Goal: Check status

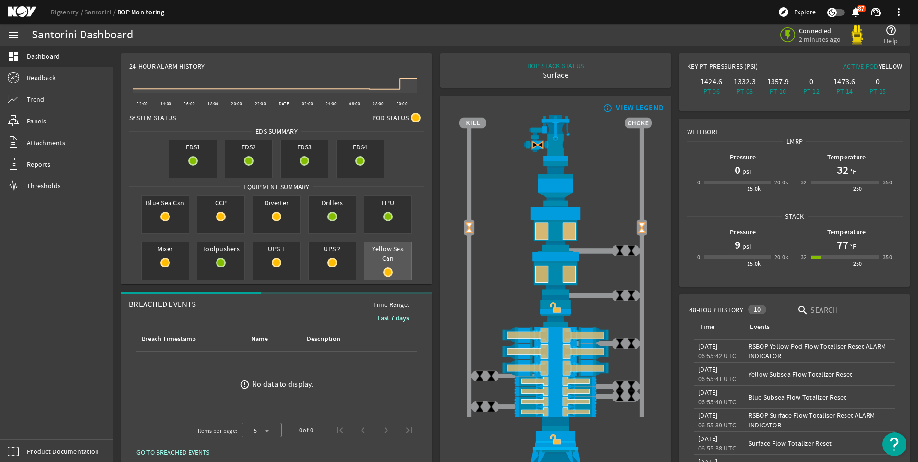
click at [379, 256] on span "Yellow Sea Can" at bounding box center [387, 253] width 47 height 23
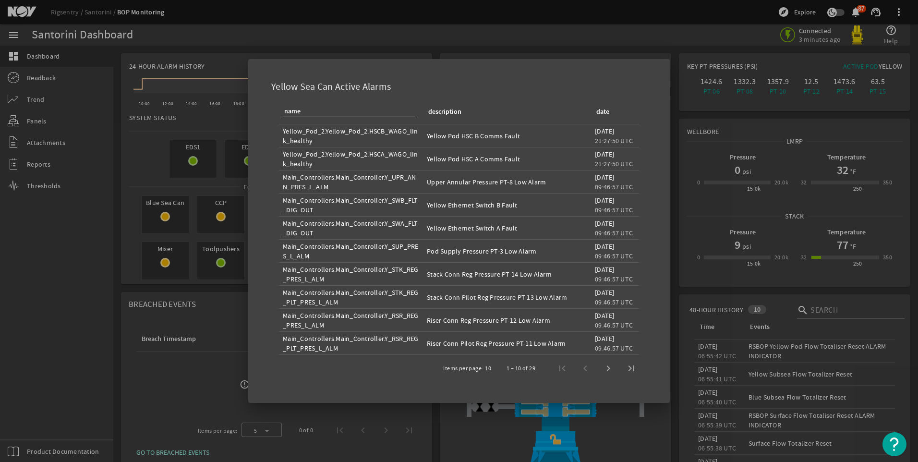
click at [527, 38] on div at bounding box center [459, 231] width 918 height 462
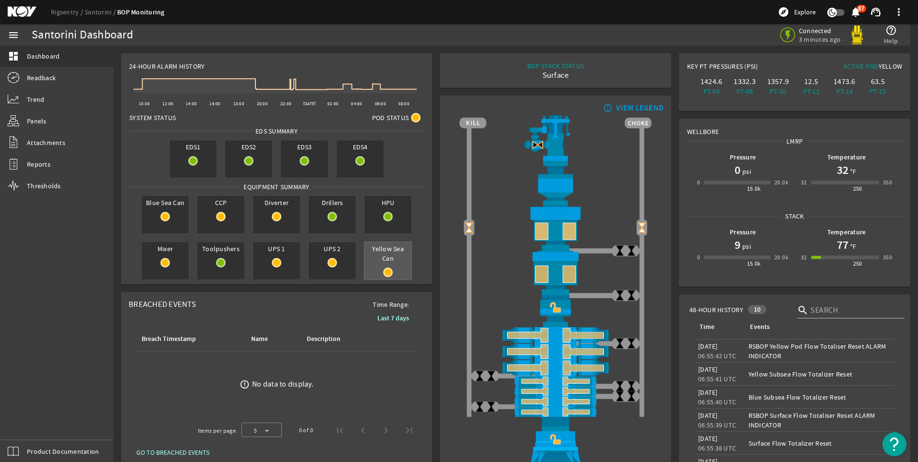
click at [385, 263] on span "Yellow Sea Can" at bounding box center [387, 253] width 47 height 23
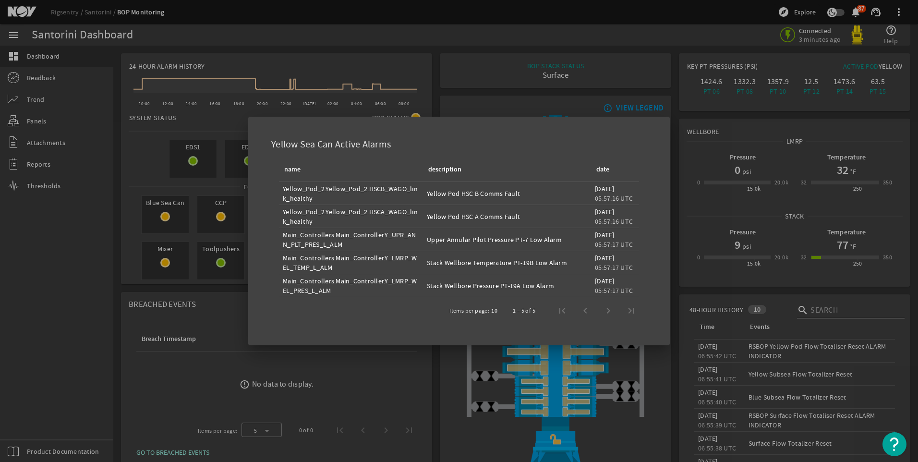
click at [584, 312] on div "1 – 5 of 5" at bounding box center [572, 310] width 142 height 23
click at [510, 71] on div at bounding box center [459, 231] width 918 height 462
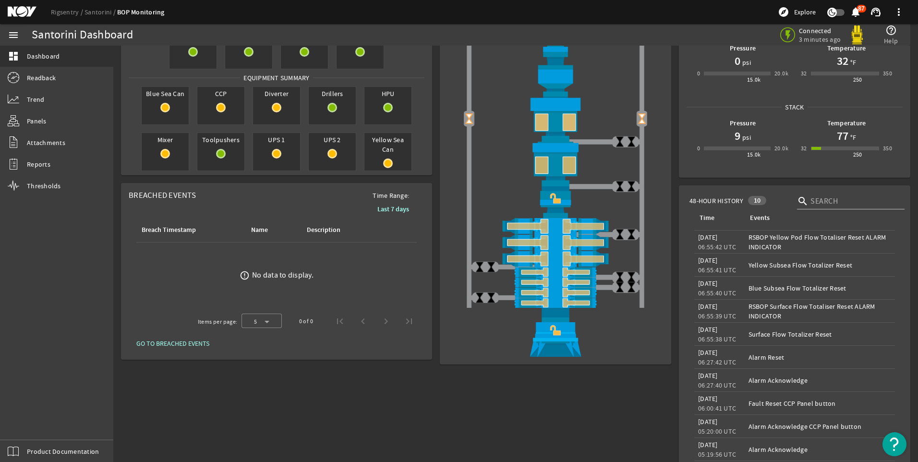
scroll to position [54, 0]
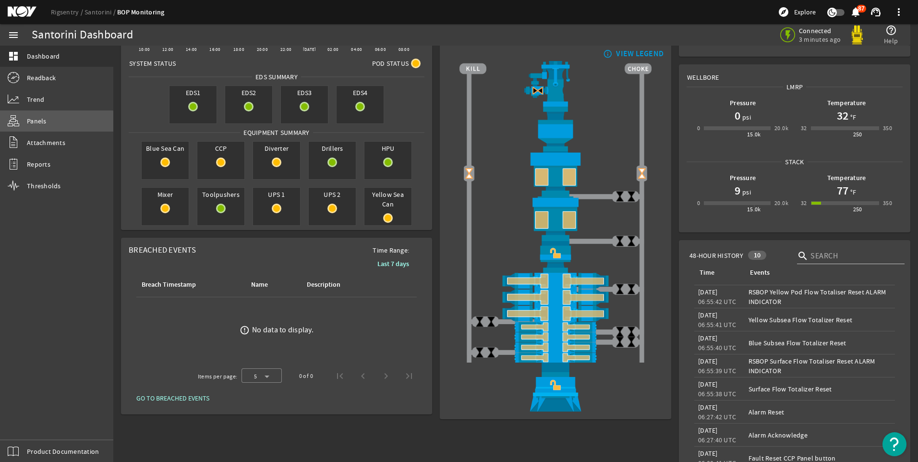
click at [53, 126] on link "Panels" at bounding box center [56, 120] width 113 height 21
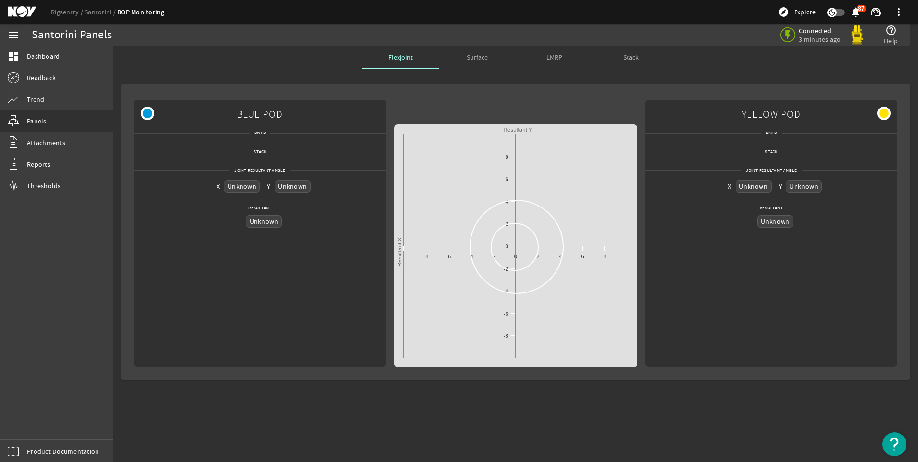
click at [527, 249] on div "Created with Highcharts 11.1.0 Resultant X Resultant Y -10 -8 -6 -4 -2 0 2 4 6 …" at bounding box center [515, 245] width 243 height 243
click at [478, 55] on span "Surface" at bounding box center [477, 57] width 21 height 7
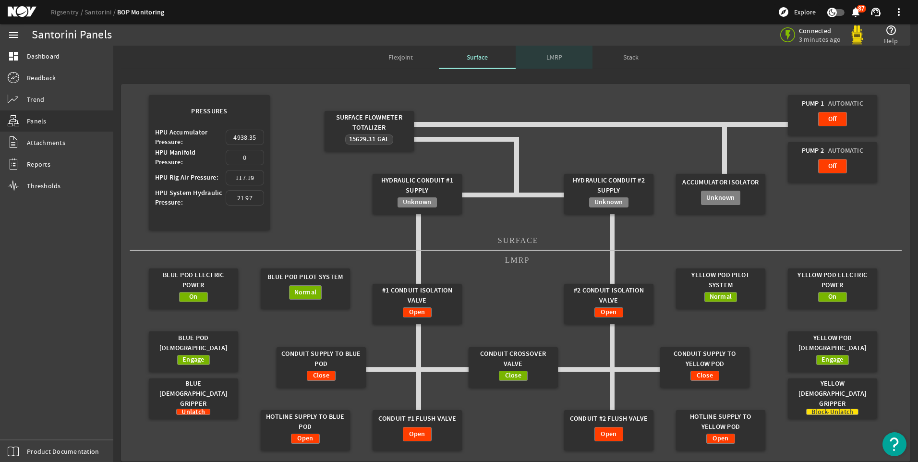
click at [515, 57] on div "LMRP" at bounding box center [553, 57] width 77 height 23
